Goal: Consume media (video, audio)

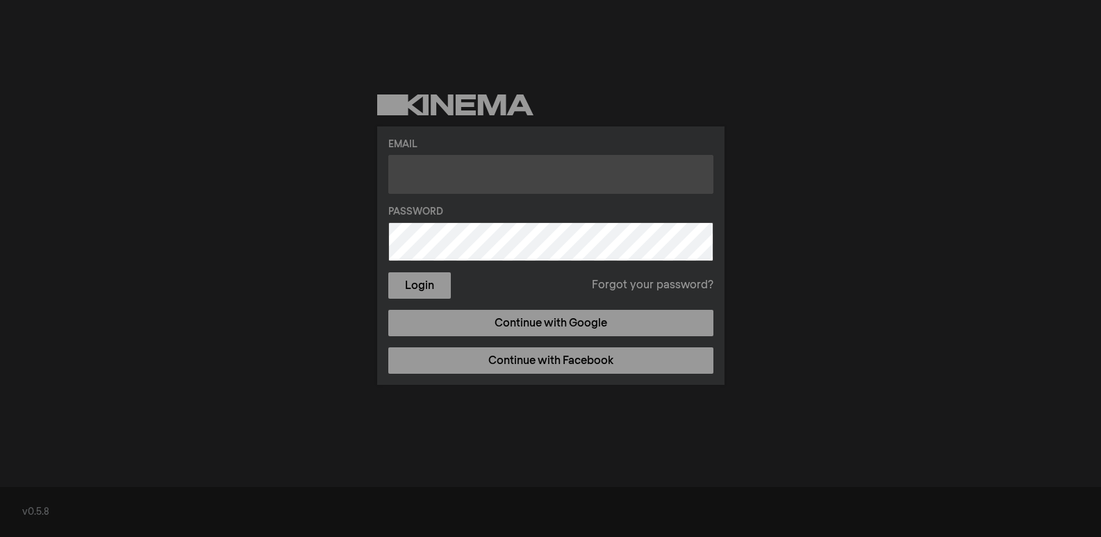
click at [574, 175] on input "text" at bounding box center [550, 174] width 325 height 39
type input "ashley.shikha.page@gmail.com"
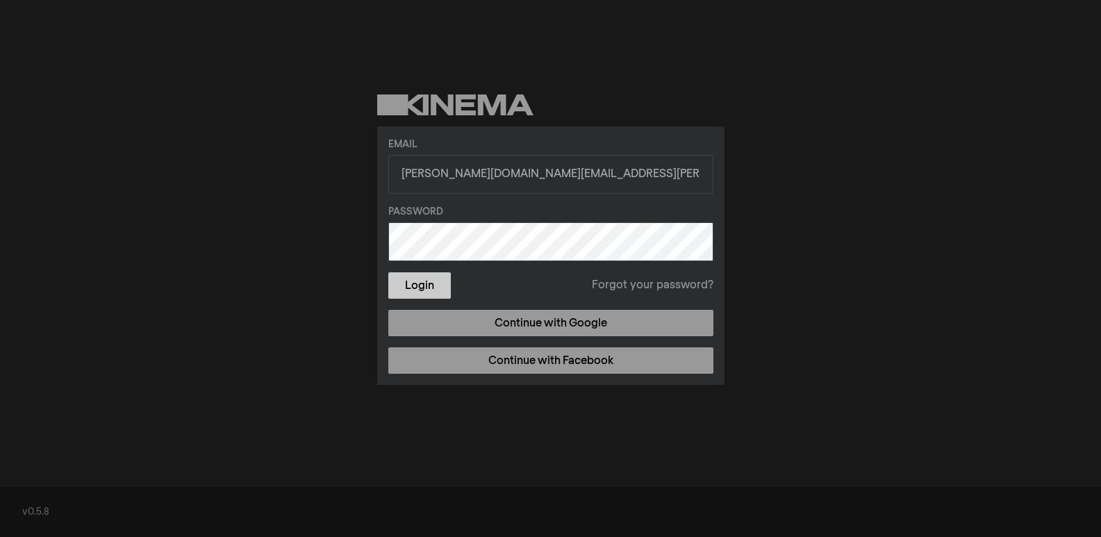
click at [424, 277] on button "Login" at bounding box center [419, 285] width 63 height 26
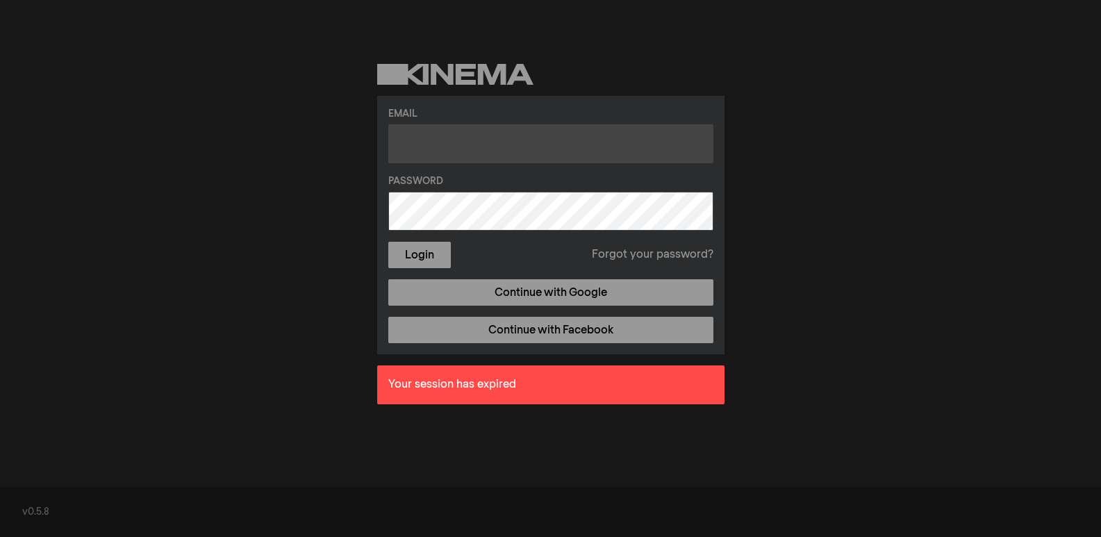
click at [524, 146] on input "text" at bounding box center [550, 143] width 325 height 39
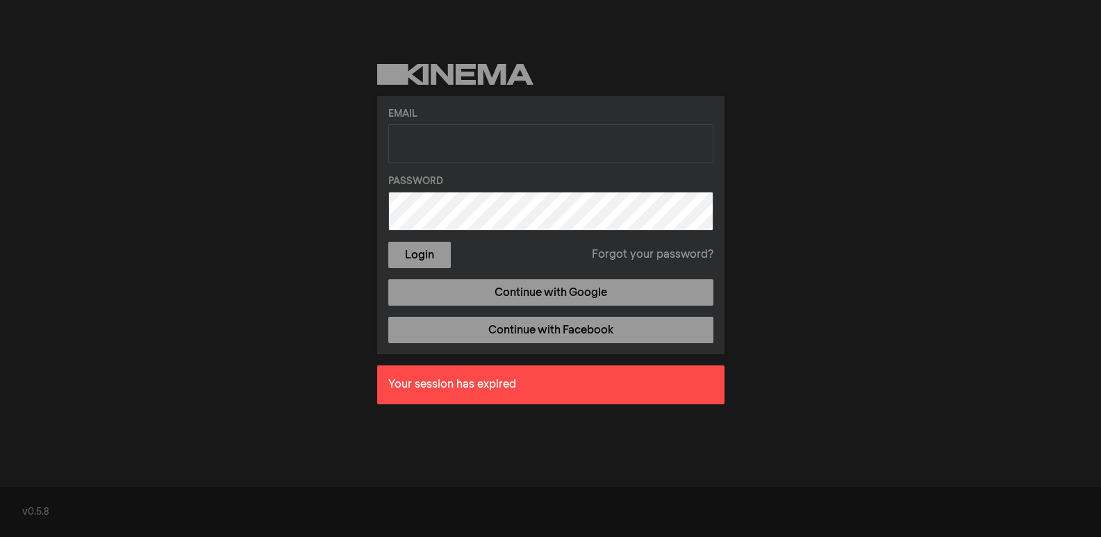
click at [751, 104] on div "Email Password Login Forgot your password? Continue with Google Continue with F…" at bounding box center [550, 239] width 1101 height 479
drag, startPoint x: 238, startPoint y: 203, endPoint x: 258, endPoint y: 201, distance: 20.3
click at [242, 203] on div "Email Password Login Forgot your password? Continue with Google Continue with F…" at bounding box center [550, 239] width 1101 height 479
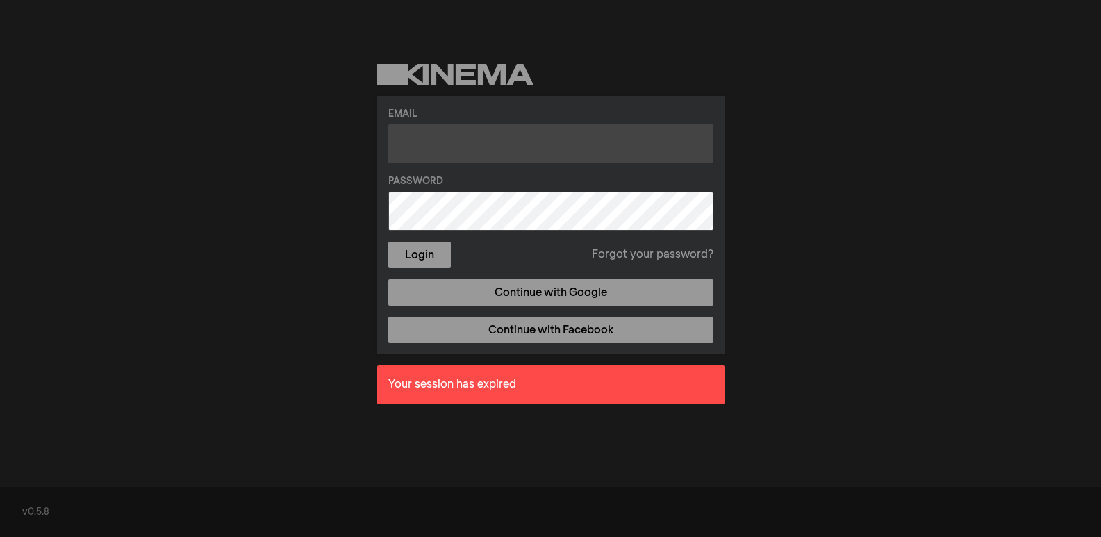
click at [431, 156] on input "text" at bounding box center [550, 143] width 325 height 39
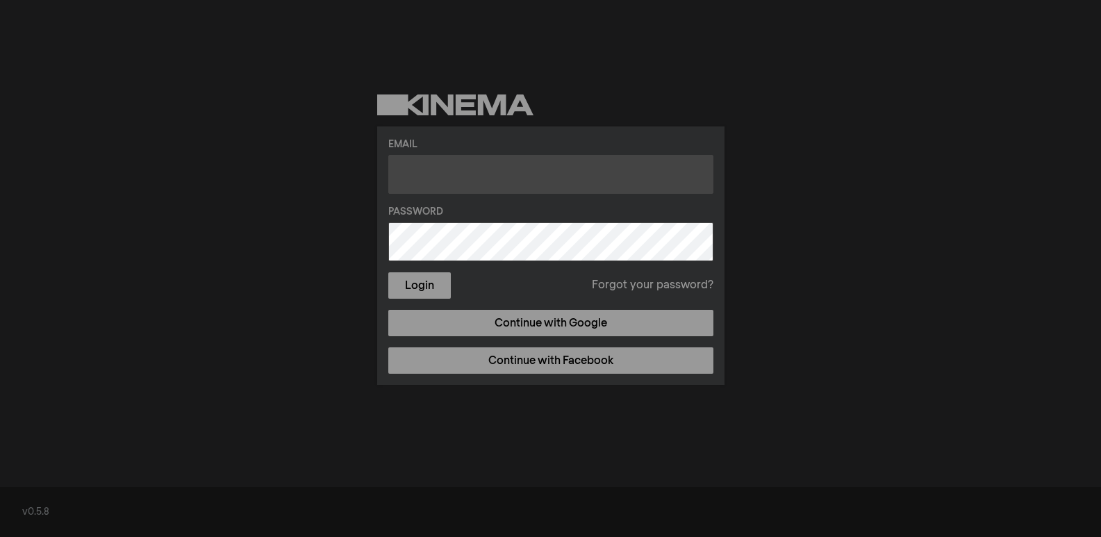
click at [488, 167] on input "text" at bounding box center [550, 174] width 325 height 39
type input "a"
type input "[DOMAIN_NAME][EMAIL_ADDRESS][PERSON_NAME][DOMAIN_NAME]"
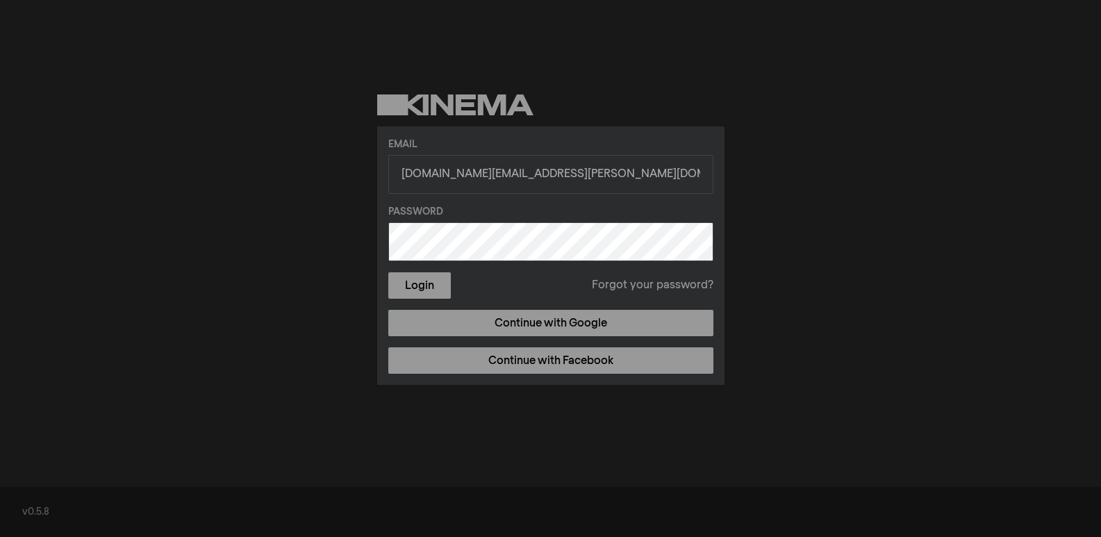
click at [388, 272] on button "Login" at bounding box center [419, 285] width 63 height 26
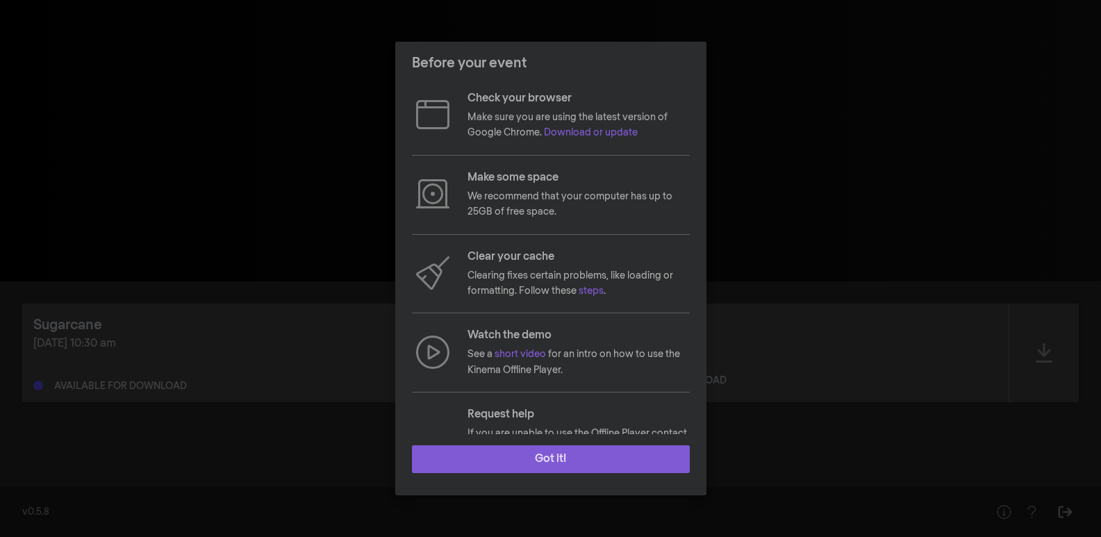
click at [609, 459] on button "Got it!" at bounding box center [551, 459] width 278 height 28
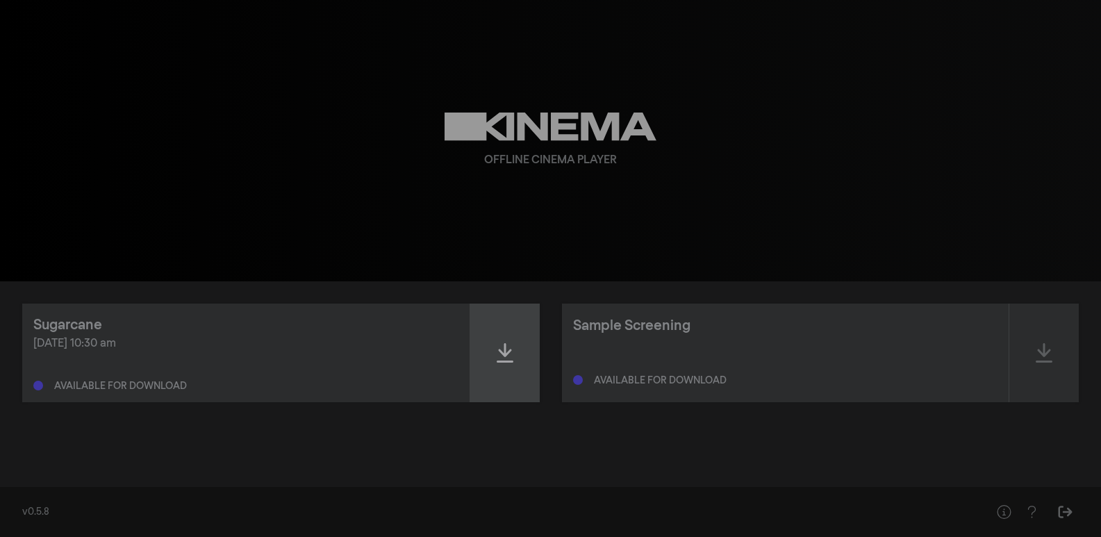
click at [524, 365] on div at bounding box center [504, 353] width 69 height 99
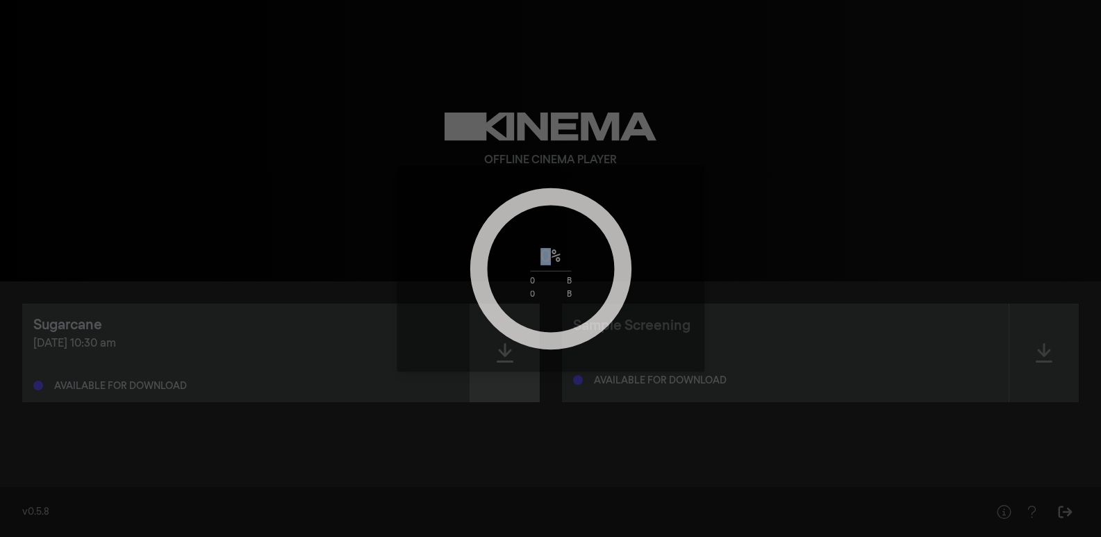
click at [524, 365] on div "0 % 0 B 0 B" at bounding box center [551, 268] width 308 height 206
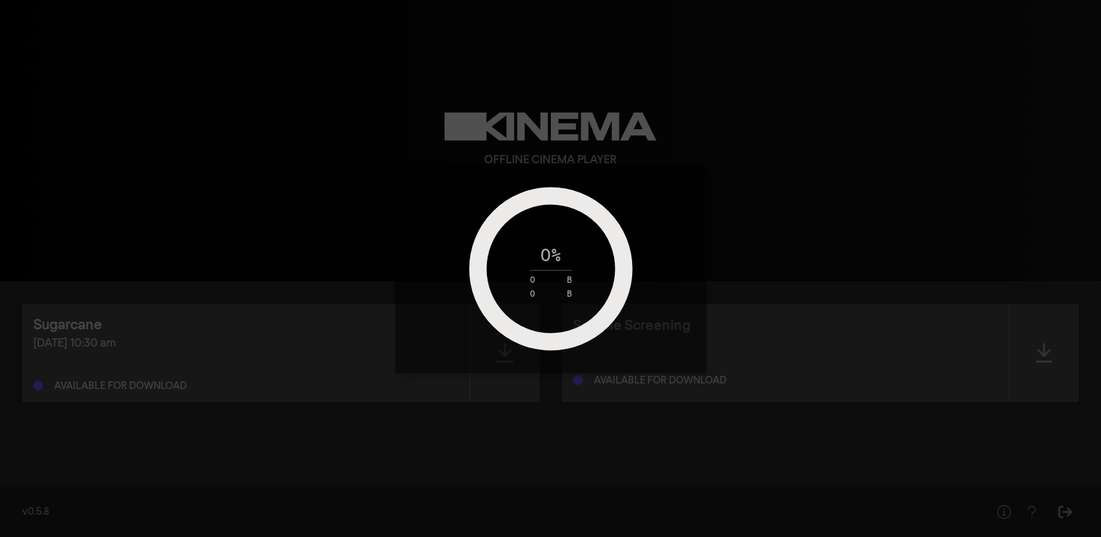
click at [345, 226] on div "0 % 0 B 0 B" at bounding box center [550, 268] width 1101 height 537
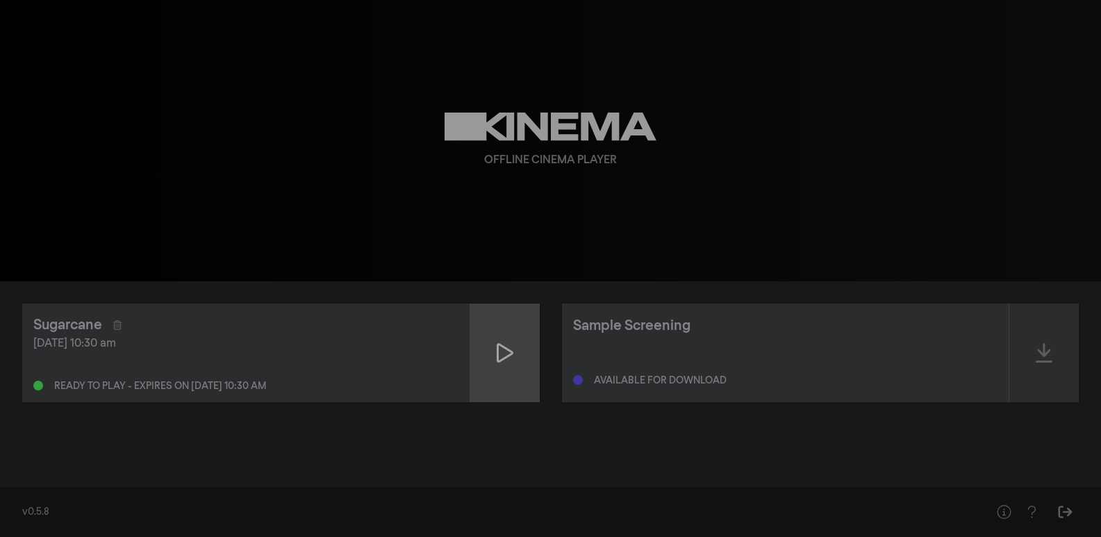
click at [512, 349] on icon at bounding box center [505, 353] width 17 height 22
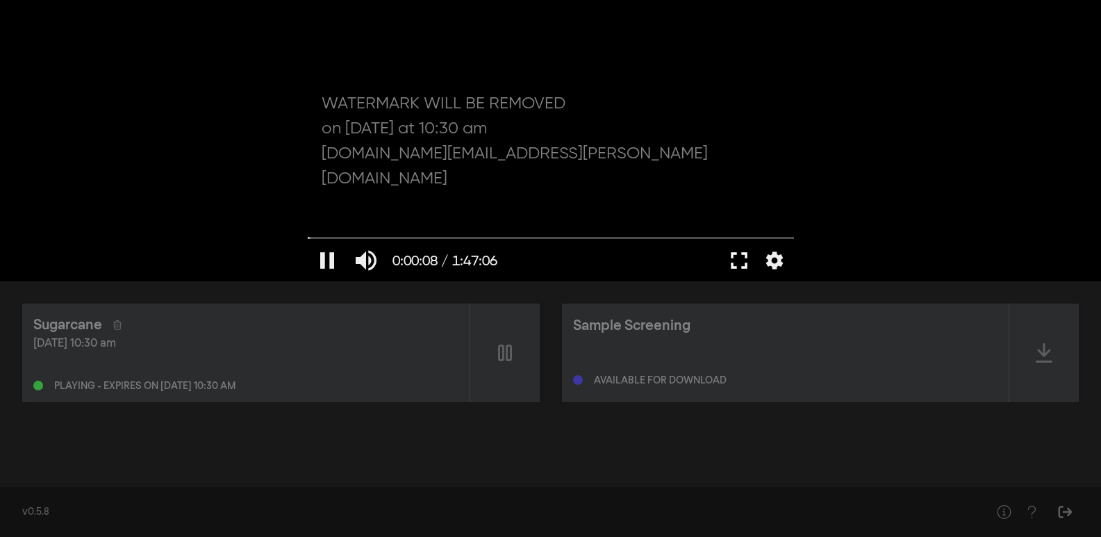
click at [729, 261] on button "fullscreen" at bounding box center [739, 261] width 39 height 42
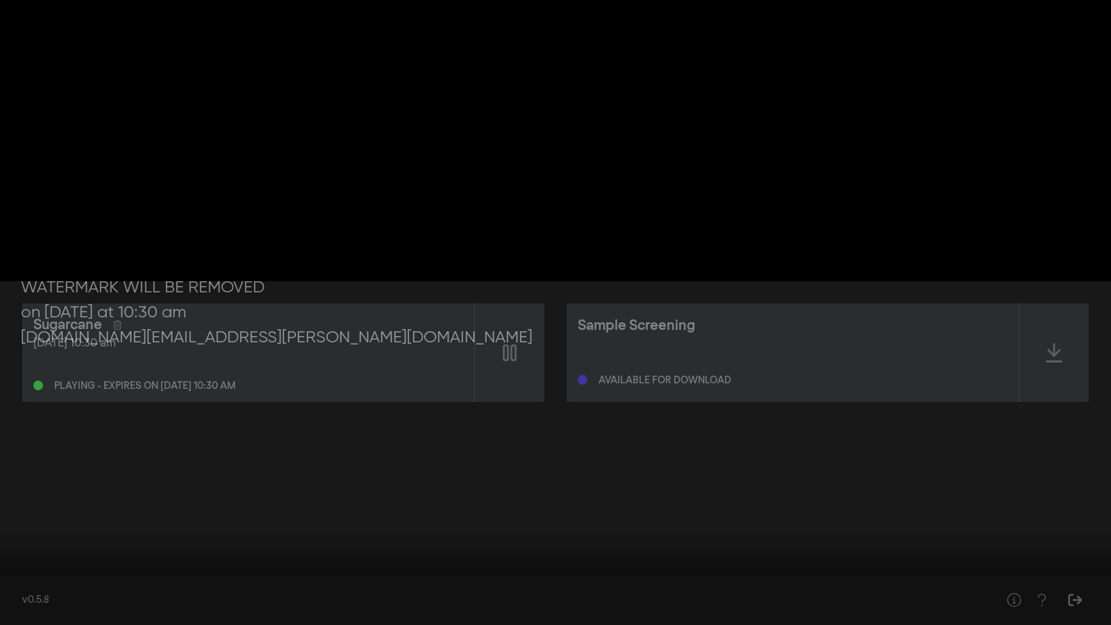
click at [24, 536] on button "pause" at bounding box center [26, 604] width 39 height 42
drag, startPoint x: 8, startPoint y: 579, endPoint x: -9, endPoint y: 578, distance: 17.4
click at [7, 536] on input "Seek" at bounding box center [555, 581] width 1097 height 8
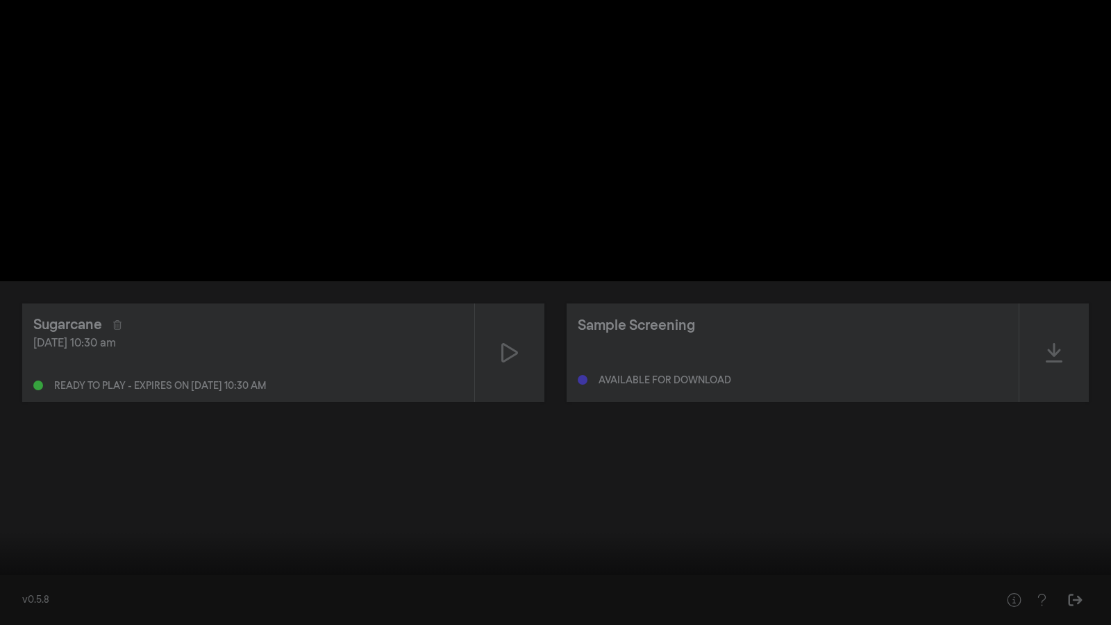
click at [1043, 536] on button "fullscreen_exit" at bounding box center [1049, 604] width 39 height 42
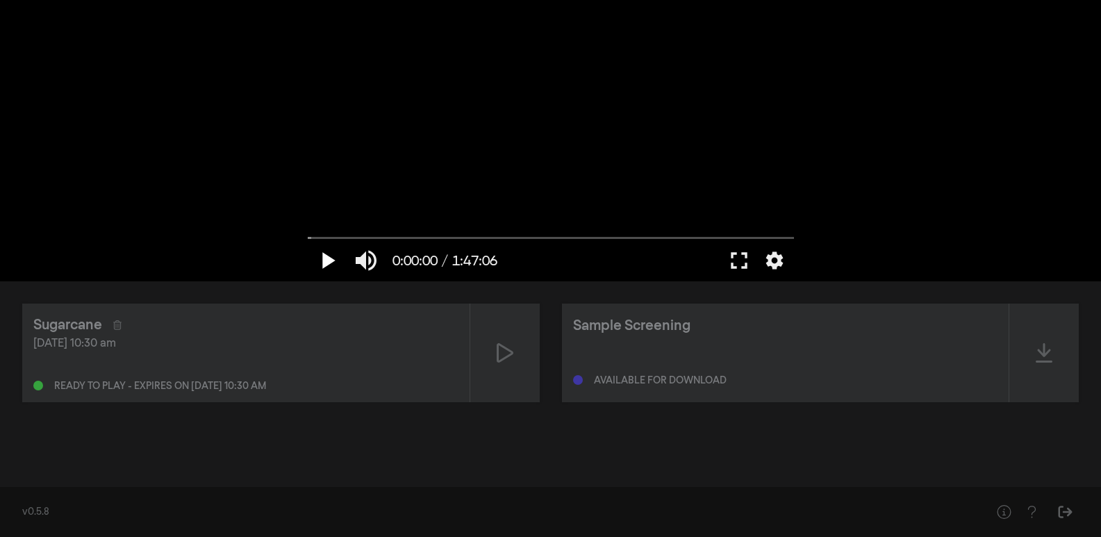
click at [322, 256] on button "play_arrow" at bounding box center [327, 261] width 39 height 42
click at [747, 268] on button "fullscreen" at bounding box center [739, 261] width 39 height 42
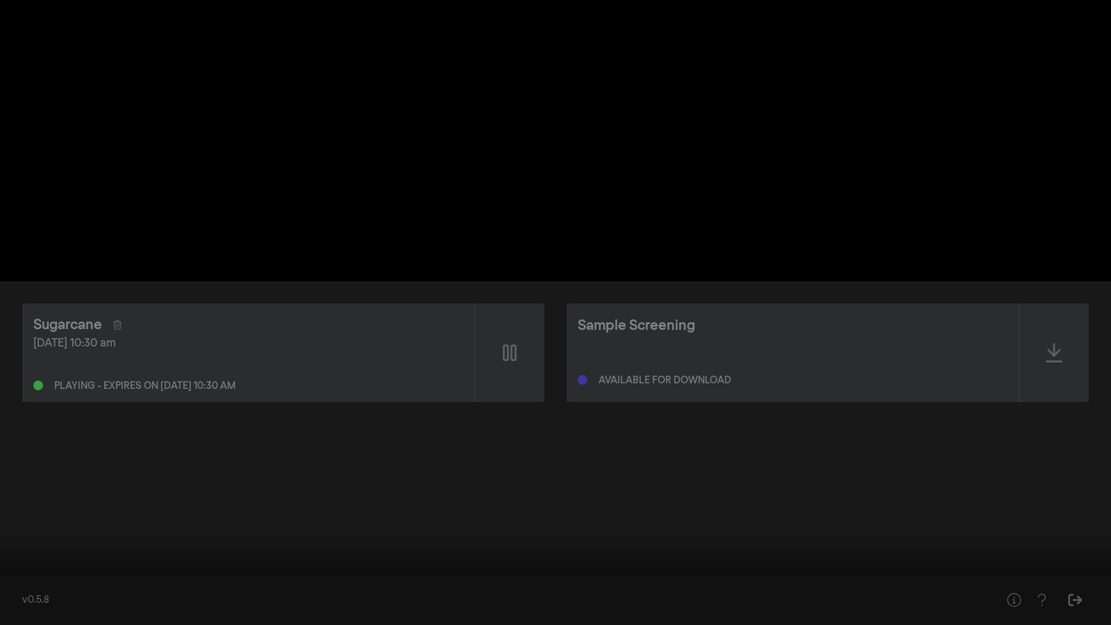
click at [1061, 536] on button "fullscreen_exit" at bounding box center [1049, 604] width 39 height 42
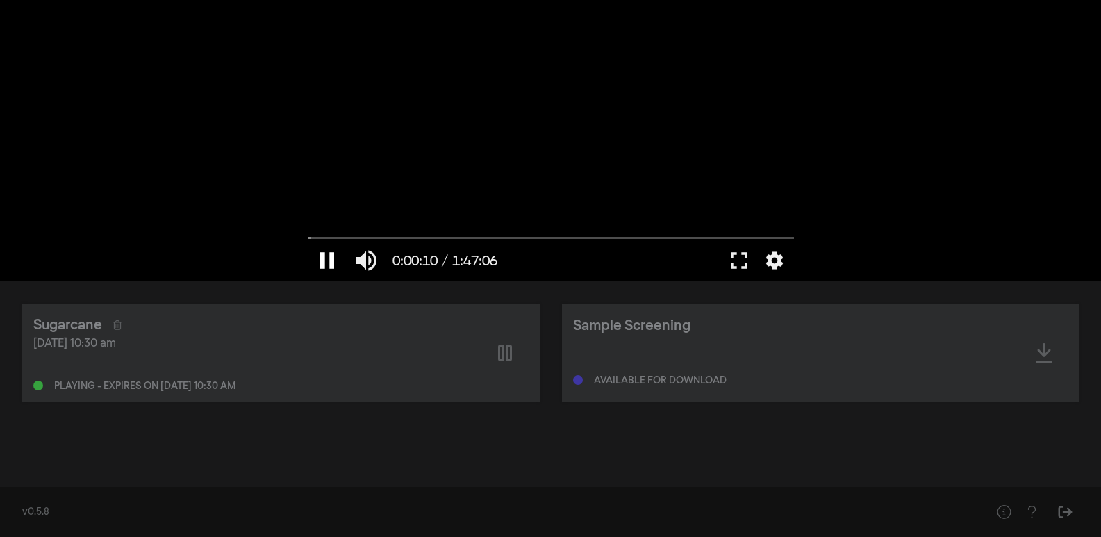
click at [335, 261] on button "pause" at bounding box center [327, 261] width 39 height 42
drag, startPoint x: 731, startPoint y: 258, endPoint x: 726, endPoint y: 317, distance: 59.3
click at [731, 258] on button "fullscreen" at bounding box center [739, 261] width 39 height 42
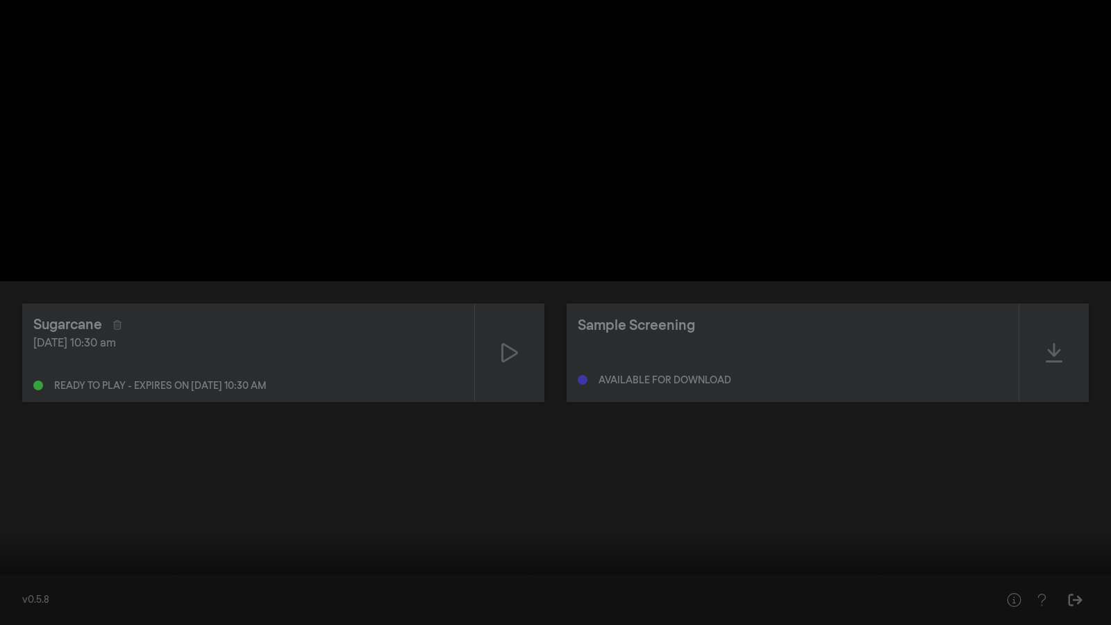
click at [7, 536] on input "Seek" at bounding box center [555, 582] width 1097 height 8
click at [24, 536] on button "play_arrow" at bounding box center [26, 604] width 39 height 42
type input "3.496565"
type input "0.815789473684211"
type input "4.280801"
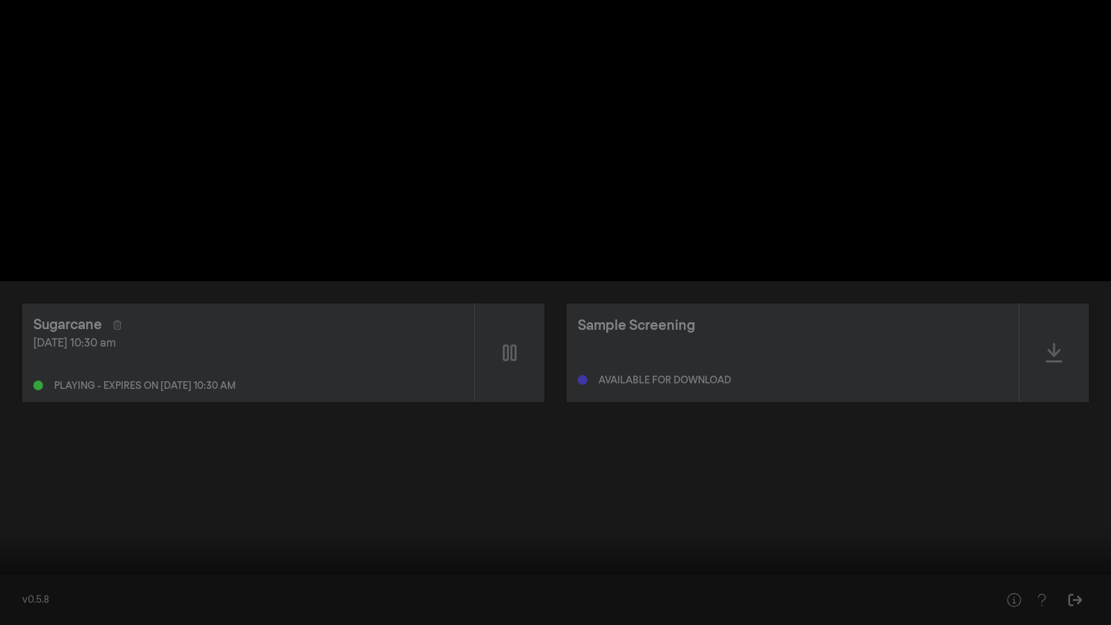
type input "0.789473684210526"
type input "4.356473"
type input "0.763157894736842"
type input "4.931855"
type input "0.763157894736842"
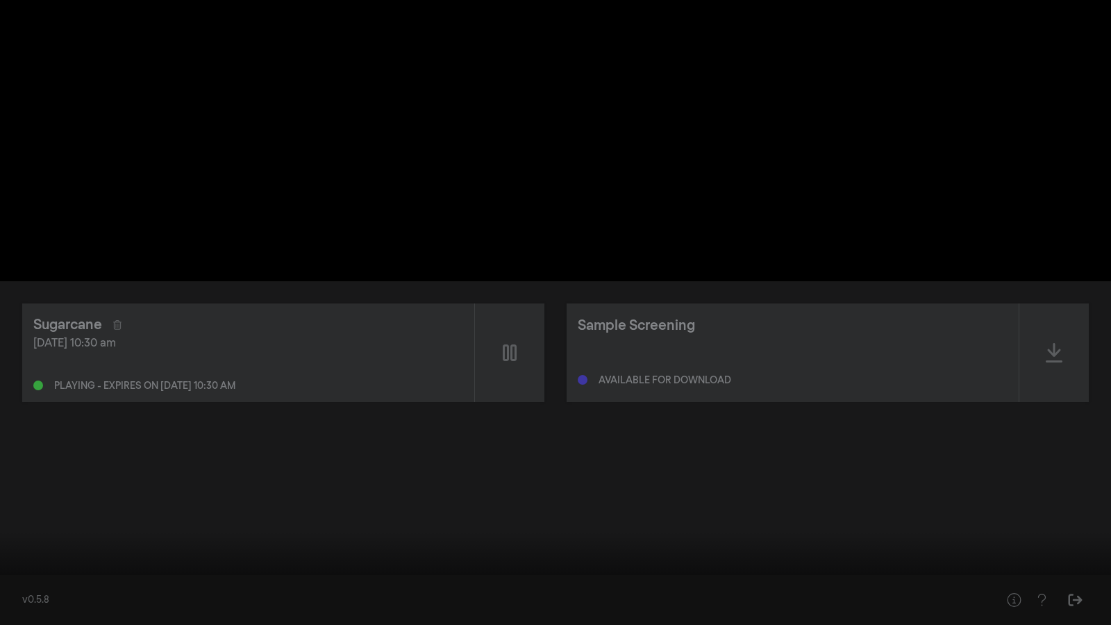
click at [108, 536] on input "Volume" at bounding box center [101, 605] width 35 height 8
click at [222, 331] on div at bounding box center [555, 312] width 1111 height 625
click at [7, 536] on input "Seek" at bounding box center [555, 581] width 1097 height 8
click at [229, 374] on div at bounding box center [555, 312] width 1111 height 625
click at [1075, 536] on button "settings" at bounding box center [1085, 604] width 32 height 42
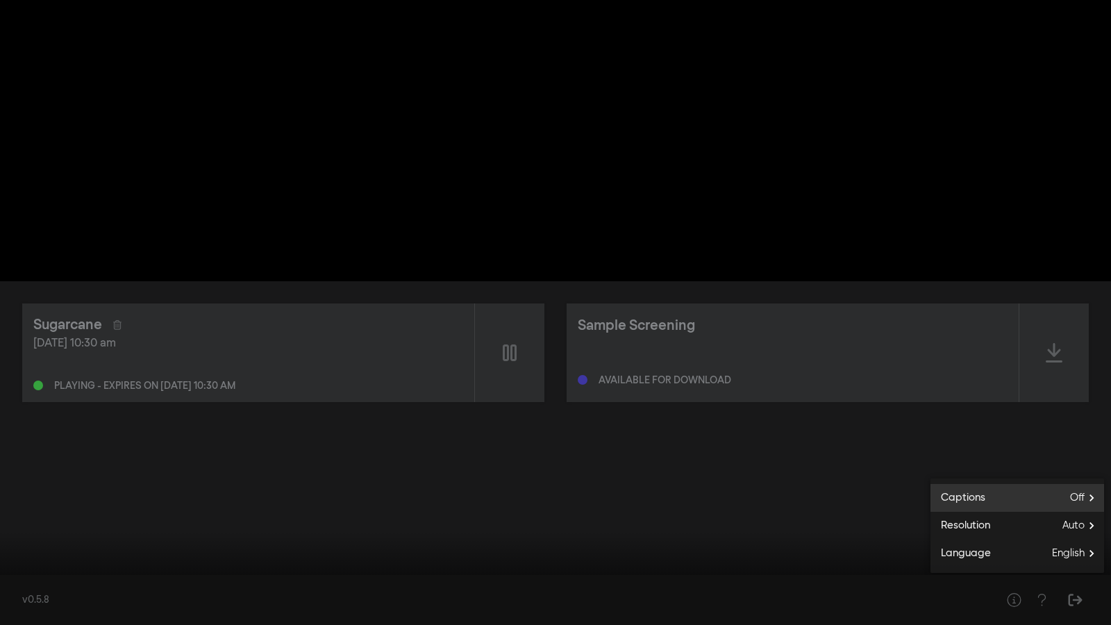
click at [1089, 496] on span "Off" at bounding box center [1087, 498] width 34 height 21
click at [983, 531] on span "English" at bounding box center [974, 537] width 33 height 16
click at [1085, 536] on button "settings" at bounding box center [1085, 604] width 32 height 42
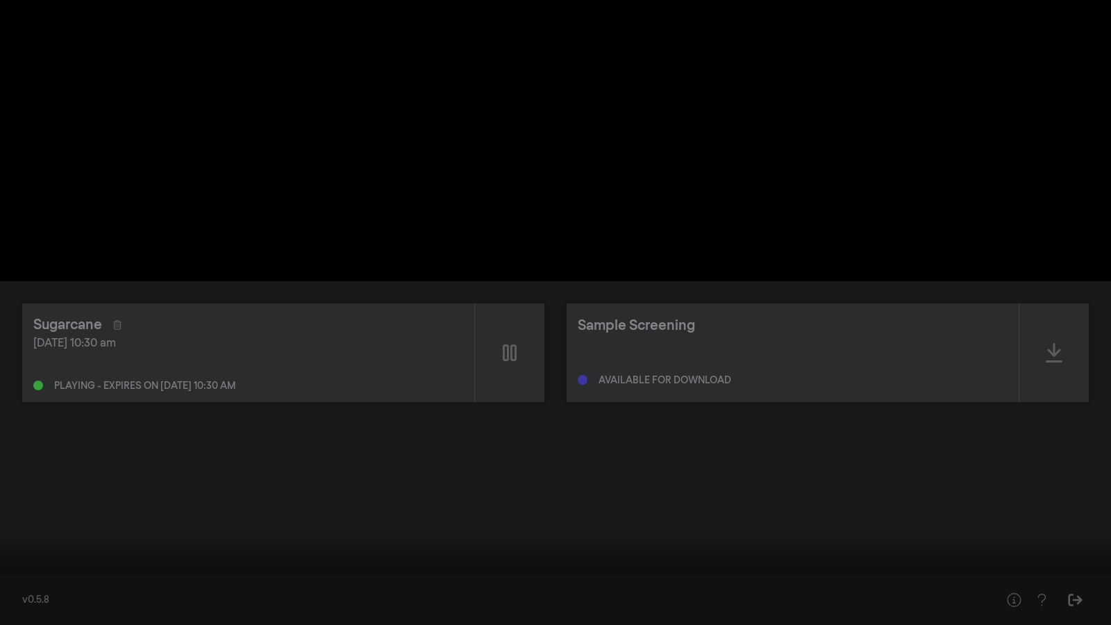
type input "828.653491"
